Goal: Information Seeking & Learning: Learn about a topic

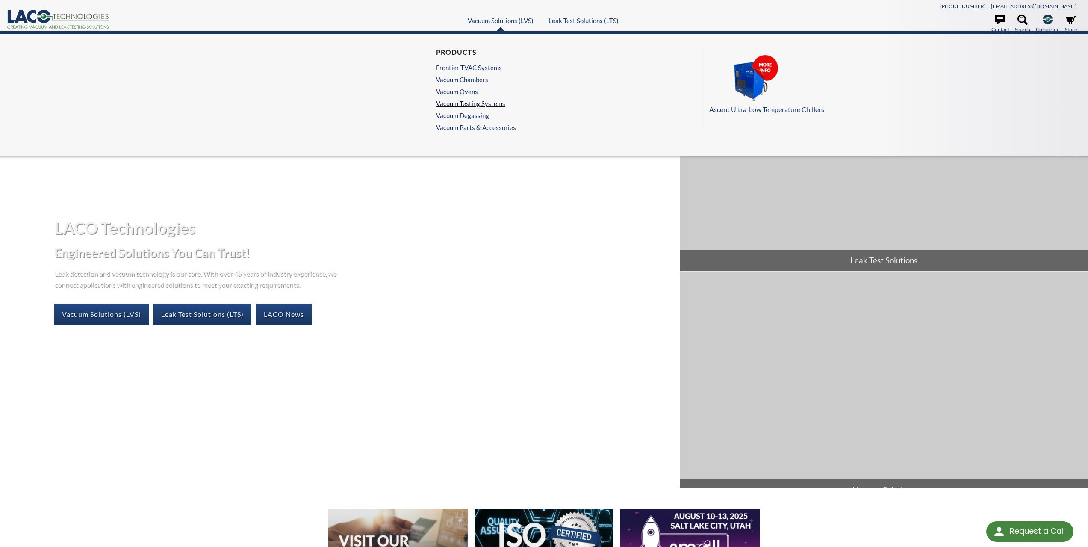
click at [470, 105] on link "Vacuum Testing Systems" at bounding box center [474, 104] width 76 height 8
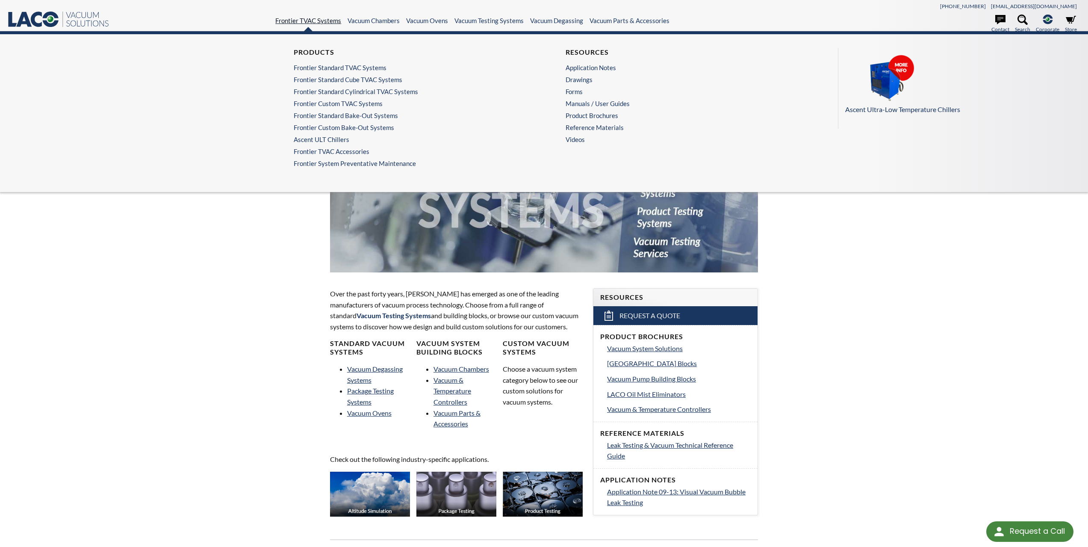
click at [299, 21] on link "Frontier TVAC Systems" at bounding box center [308, 21] width 66 height 8
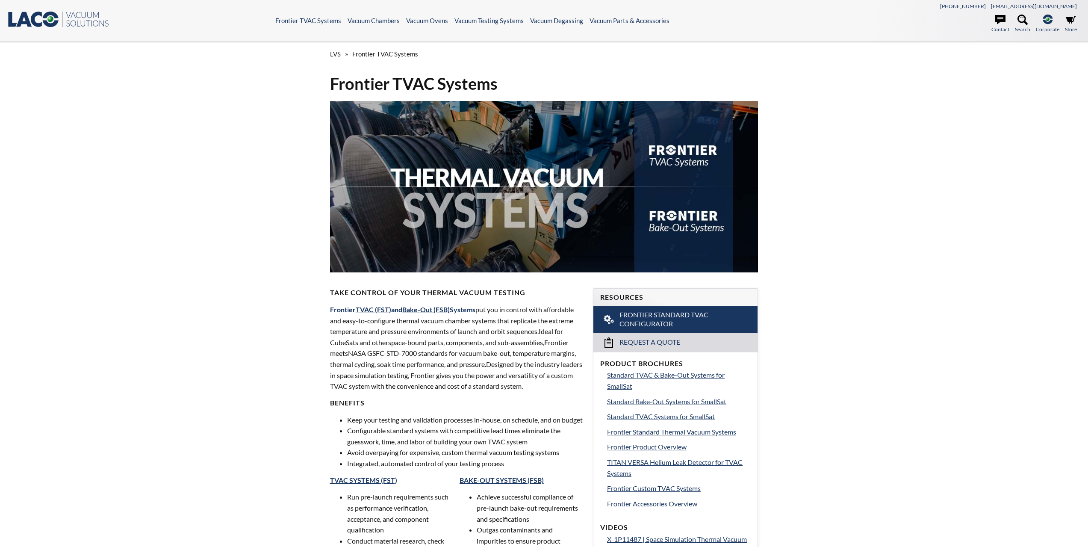
select select "Language Translate Widget"
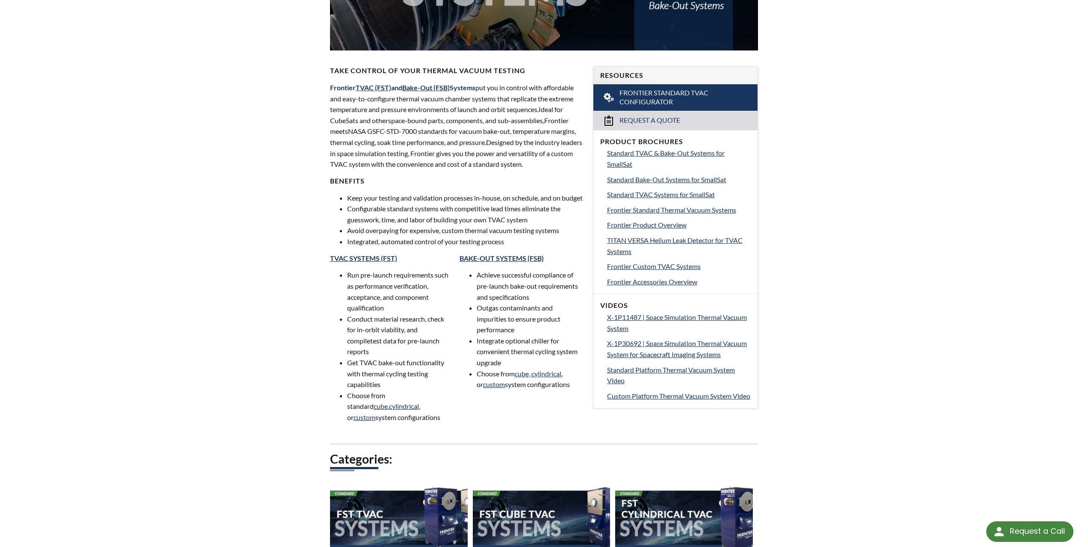
scroll to position [214, 0]
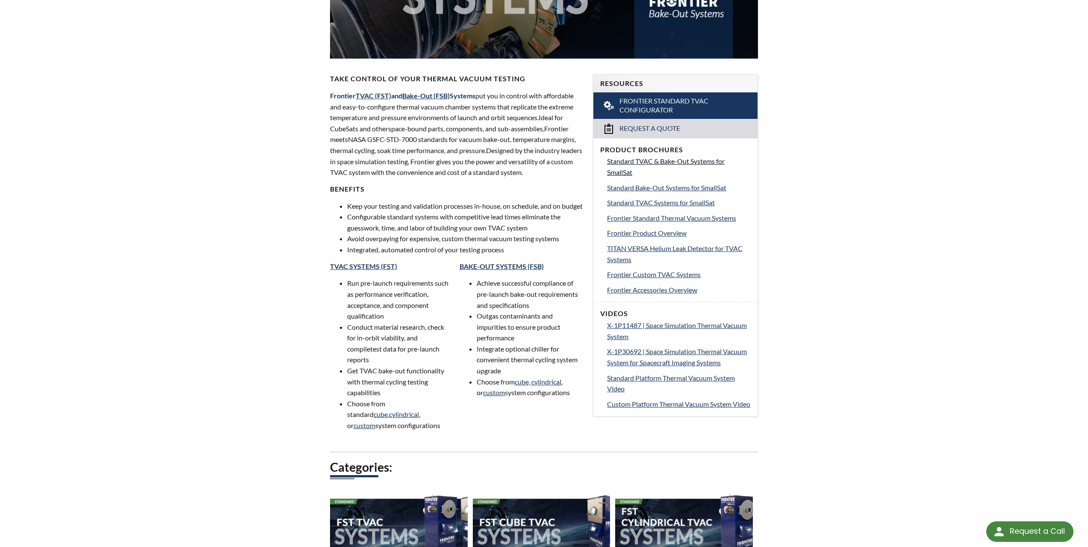
click at [661, 163] on span "Standard TVAC & Bake-Out Systems for SmallSat" at bounding box center [666, 166] width 118 height 19
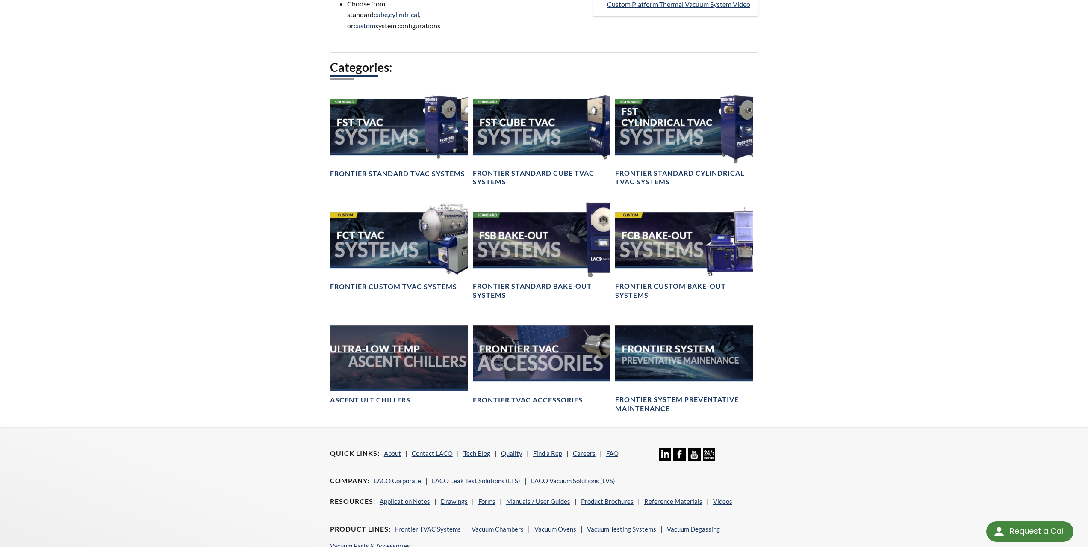
scroll to position [599, 0]
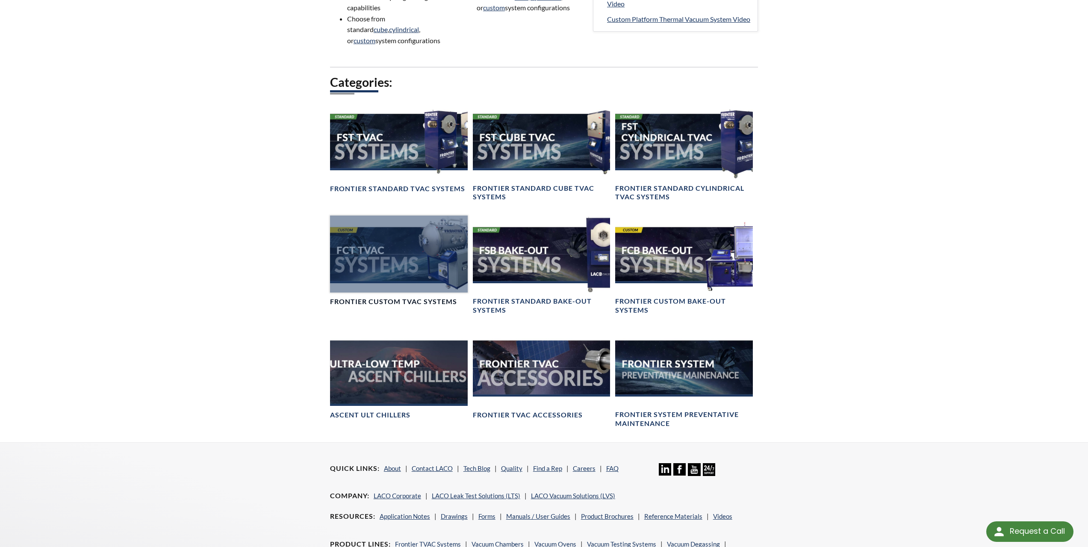
click at [390, 279] on div at bounding box center [399, 253] width 138 height 77
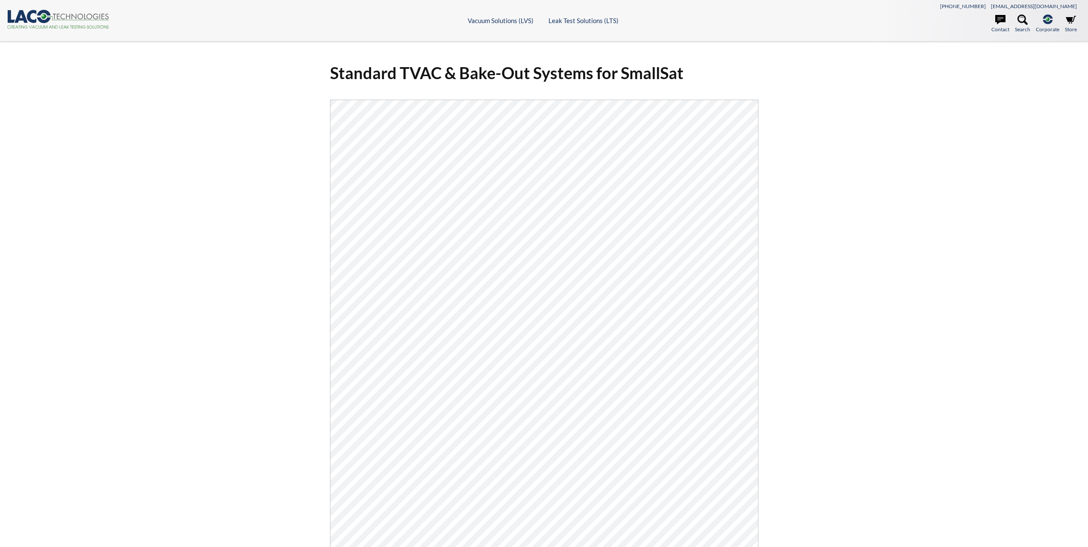
select select "Language Translate Widget"
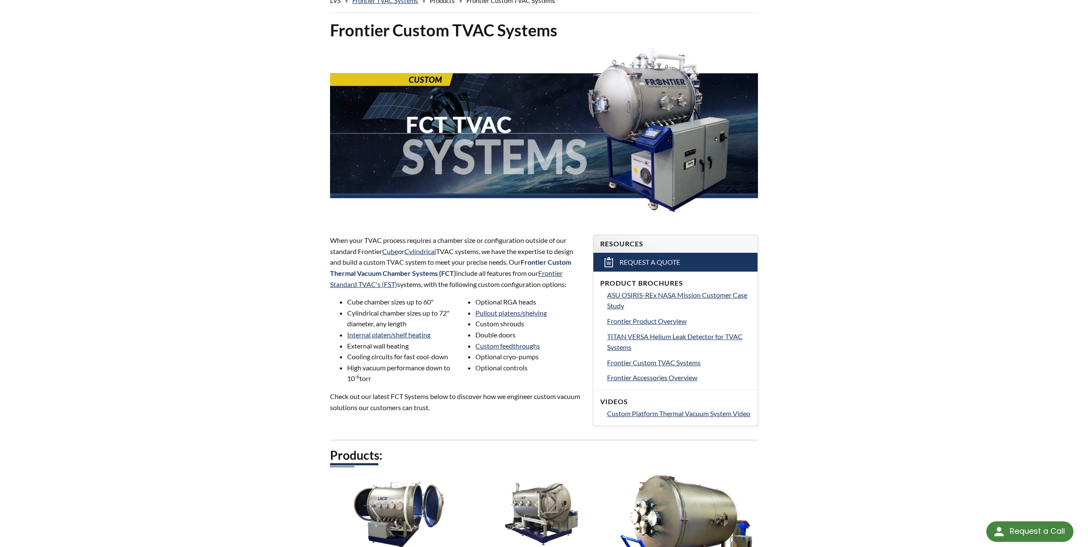
scroll to position [43, 0]
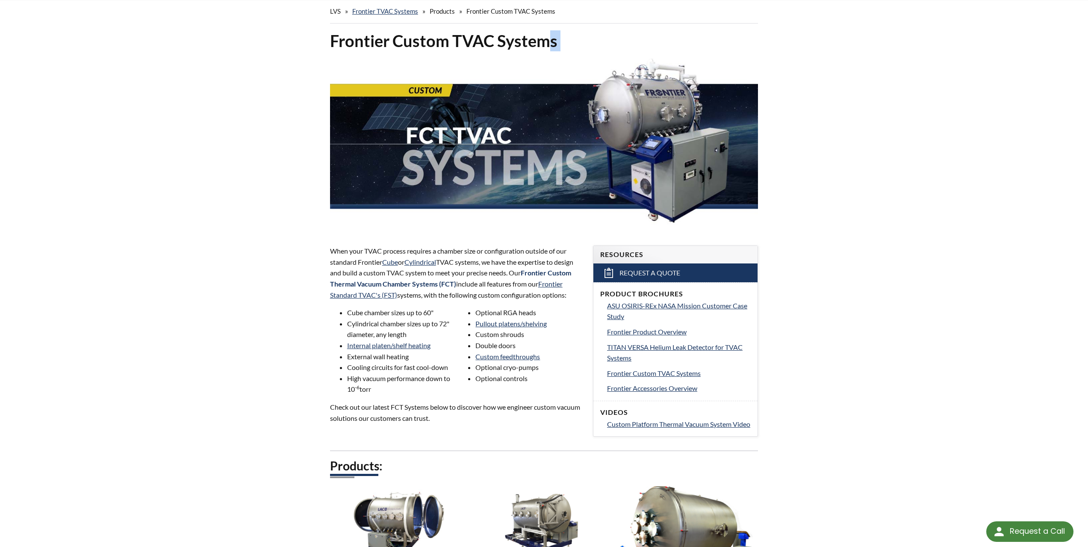
drag, startPoint x: 552, startPoint y: 41, endPoint x: 357, endPoint y: 55, distance: 195.5
click at [357, 55] on div "Frontier Custom TVAC Systems" at bounding box center [544, 130] width 428 height 201
click at [560, 40] on h1 "Frontier Custom TVAC Systems" at bounding box center [544, 40] width 428 height 21
click at [562, 40] on h1 "Frontier Custom TVAC Systems" at bounding box center [544, 40] width 428 height 21
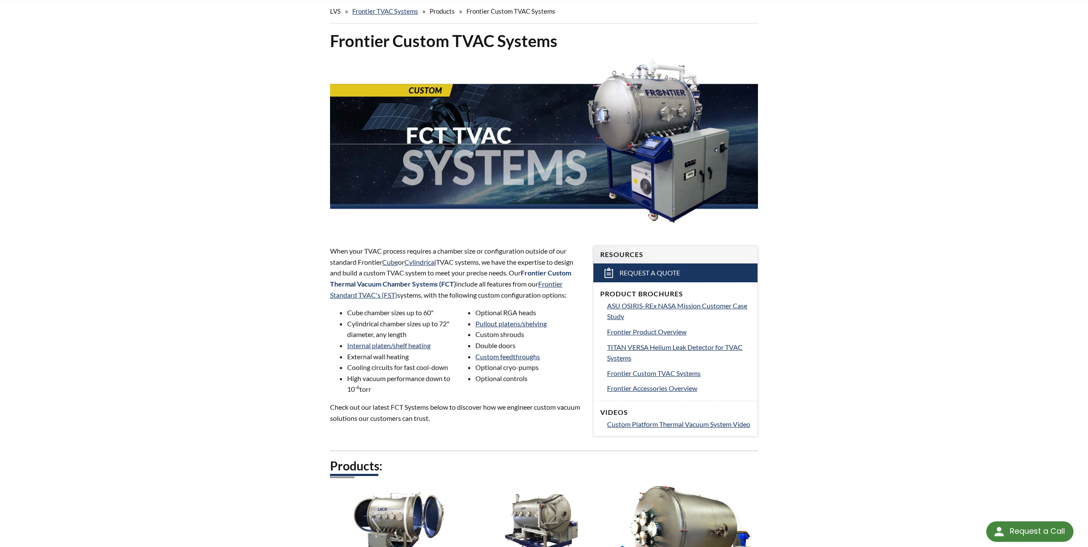
click at [549, 43] on h1 "Frontier Custom TVAC Systems" at bounding box center [544, 40] width 428 height 21
drag, startPoint x: 555, startPoint y: 41, endPoint x: 316, endPoint y: 48, distance: 238.7
click at [316, 48] on div "Frontier Custom TVAC Systems When your TVAC process requires a chamber size or …" at bounding box center [544, 550] width 547 height 1040
copy h1 "Frontier Custom TVAC Systems"
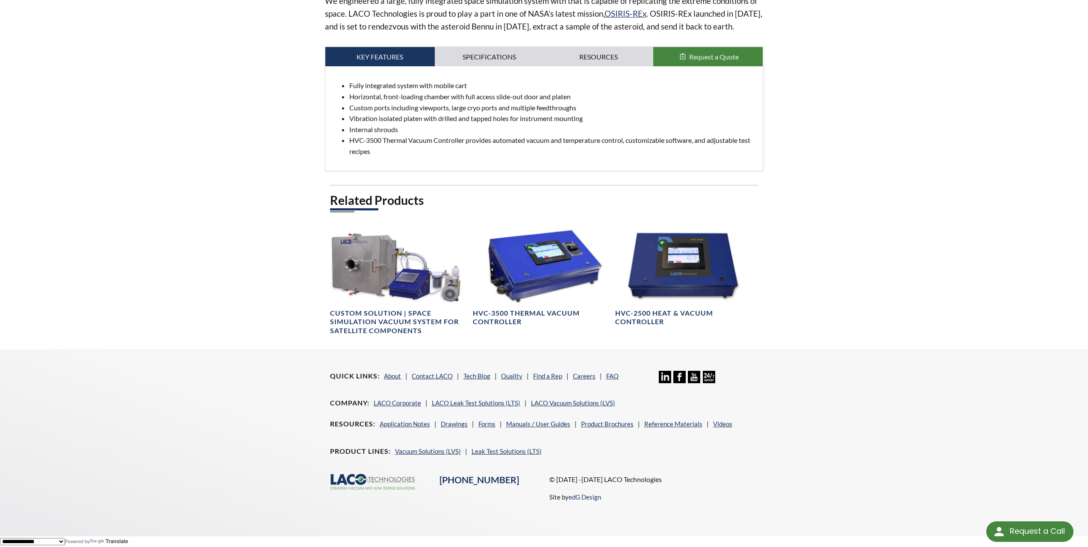
scroll to position [395, 0]
